Goal: Communication & Community: Participate in discussion

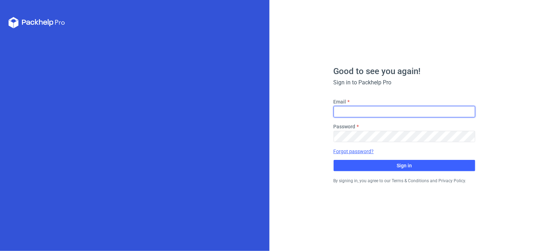
click at [363, 109] on input "Email" at bounding box center [405, 111] width 142 height 11
type input "[PERSON_NAME][EMAIL_ADDRESS][DOMAIN_NAME]"
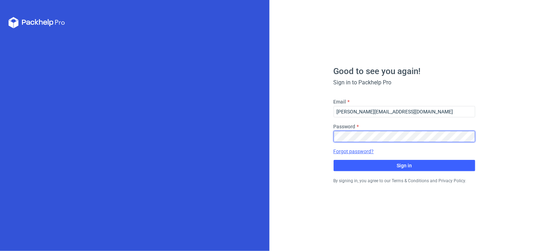
click at [334, 160] on button "Sign in" at bounding box center [405, 165] width 142 height 11
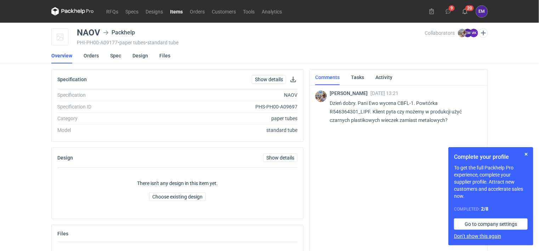
click at [466, 236] on button "Don’t show this again" at bounding box center [477, 235] width 47 height 7
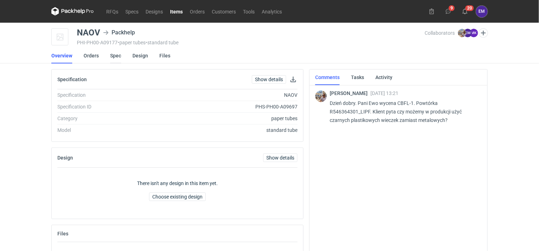
click at [111, 52] on link "Spec" at bounding box center [115, 56] width 11 height 16
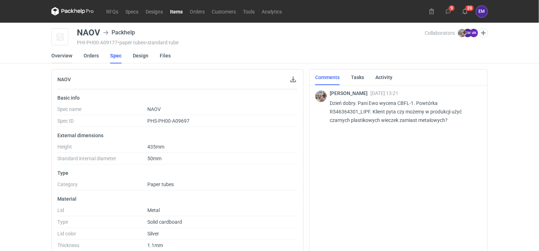
click at [62, 55] on link "Overview" at bounding box center [61, 56] width 21 height 16
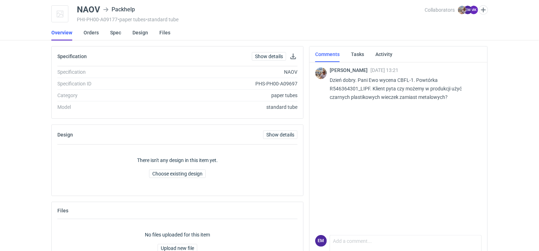
scroll to position [50, 0]
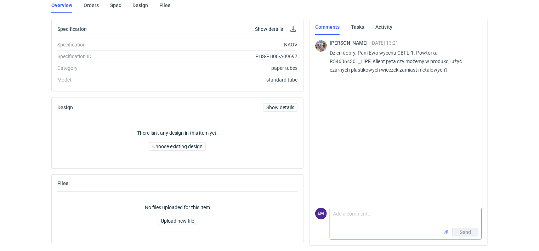
click at [339, 212] on textarea "Comment message" at bounding box center [405, 218] width 151 height 20
click at [470, 213] on textarea "Możemy zastosować czarne plastikowe, z tym że wieczko jest uchwytem" at bounding box center [405, 218] width 151 height 20
click at [383, 223] on textarea "Możemy zastosować czarne plastikowe, z tym że wieczko jest z uchwytem" at bounding box center [405, 218] width 151 height 20
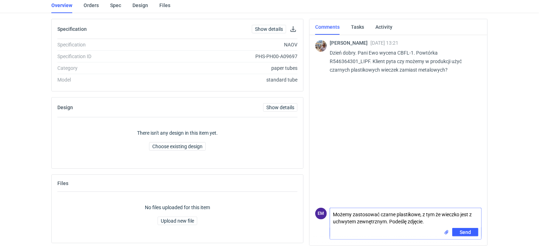
click at [390, 222] on textarea "Możemy zastosować czarne plastikowe, z tym że wieczko jest z uchwytem zewnętrzn…" at bounding box center [405, 218] width 151 height 20
click at [450, 221] on textarea "Możemy zastosować czarne plastikowe, z tym że wieczko jest z uchwytem zewnętrzn…" at bounding box center [405, 218] width 151 height 20
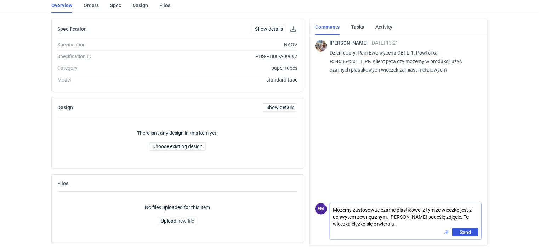
type textarea "Możemy zastosować czarne plastikowe, z tym że wieczko jest z uchwytem zewnętrzn…"
click at [469, 234] on span "Send" at bounding box center [465, 232] width 11 height 5
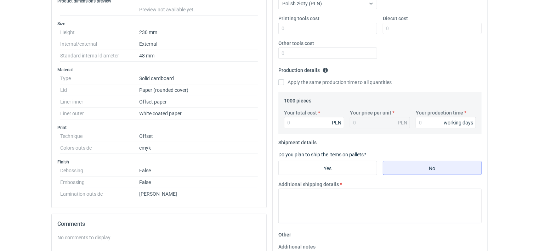
scroll to position [142, 0]
